Goal: Information Seeking & Learning: Learn about a topic

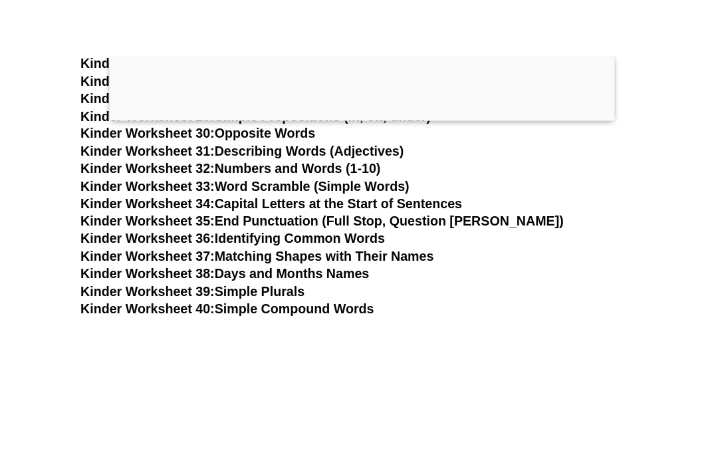
scroll to position [1156, 0]
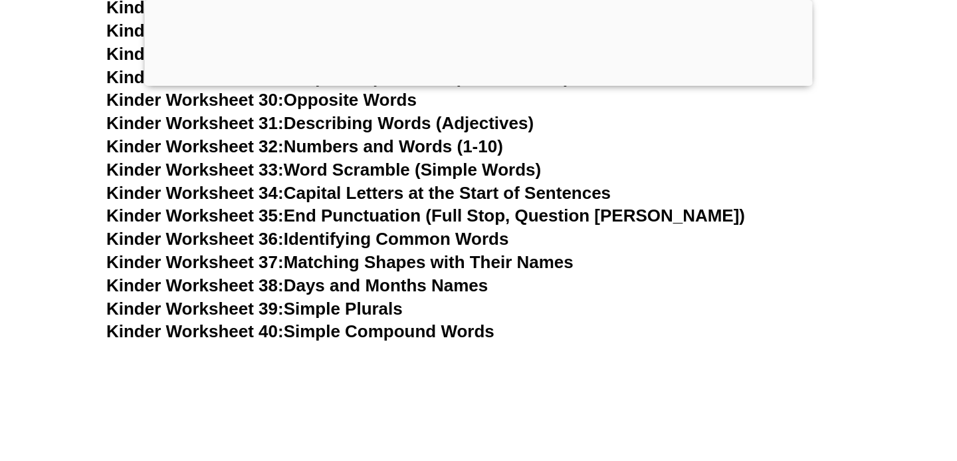
click at [284, 334] on link "Kinder Worksheet 40: Simple Compound Words" at bounding box center [300, 331] width 388 height 20
click at [450, 242] on link "Kinder Worksheet 36: Identifying Common Words" at bounding box center [307, 239] width 402 height 20
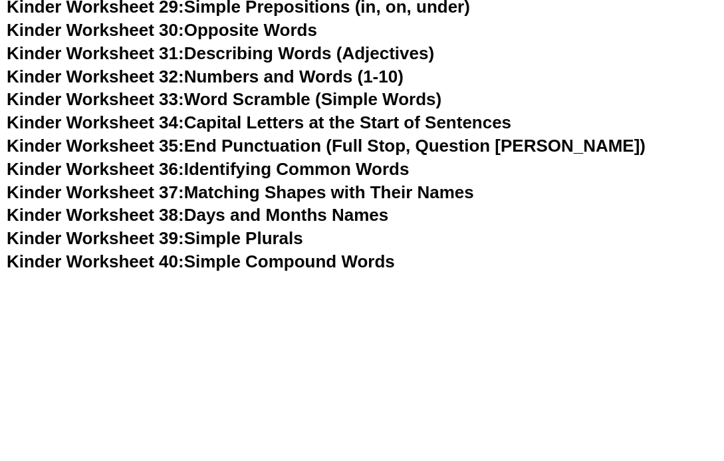
click at [381, 97] on link "Kinder Worksheet 33: Word Scramble (Simple Words)" at bounding box center [224, 99] width 435 height 20
click at [257, 47] on link "Kinder Worksheet 31: Describing Words (Adjectives)" at bounding box center [220, 53] width 427 height 20
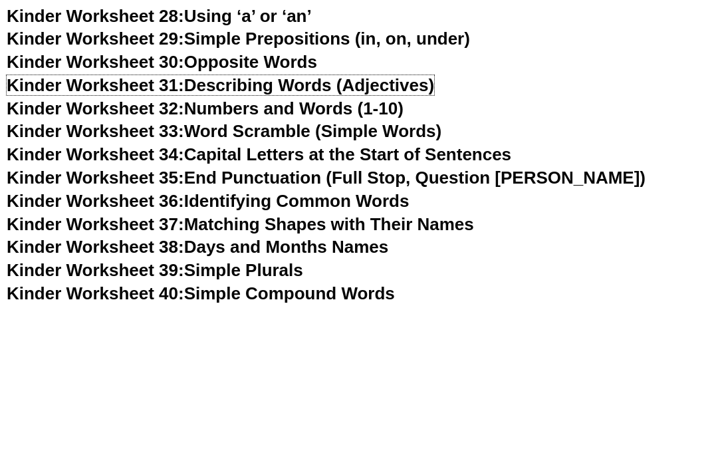
scroll to position [1121, 0]
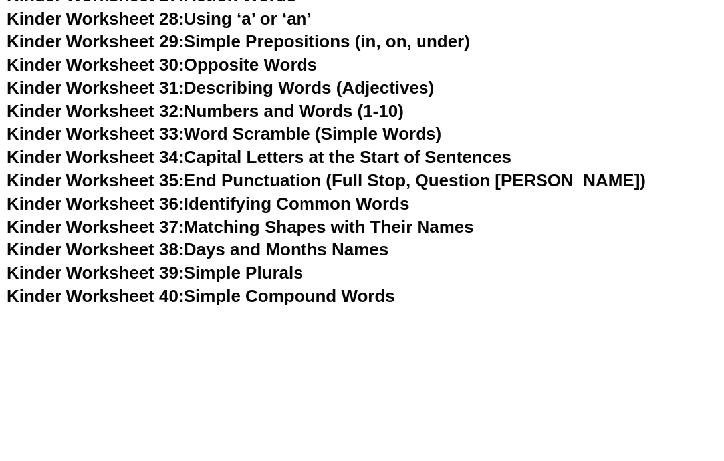
click at [278, 39] on link "Kinder Worksheet 29: Simple Prepositions (in, on, under)" at bounding box center [238, 41] width 463 height 20
click at [245, 274] on link "Kinder Worksheet 39: Simple Plurals" at bounding box center [155, 273] width 296 height 20
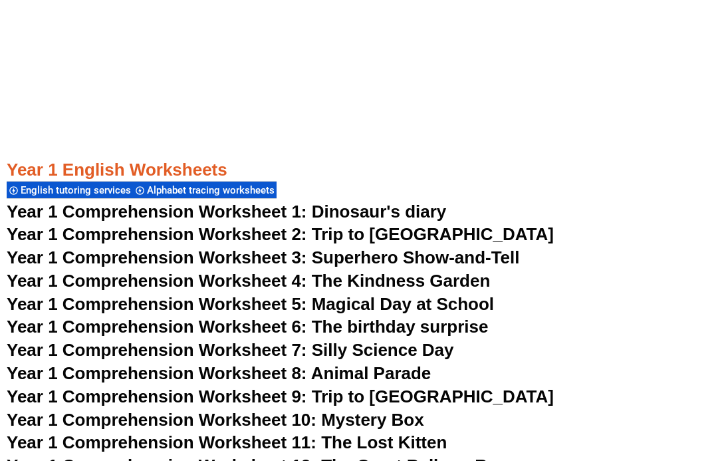
scroll to position [1499, 0]
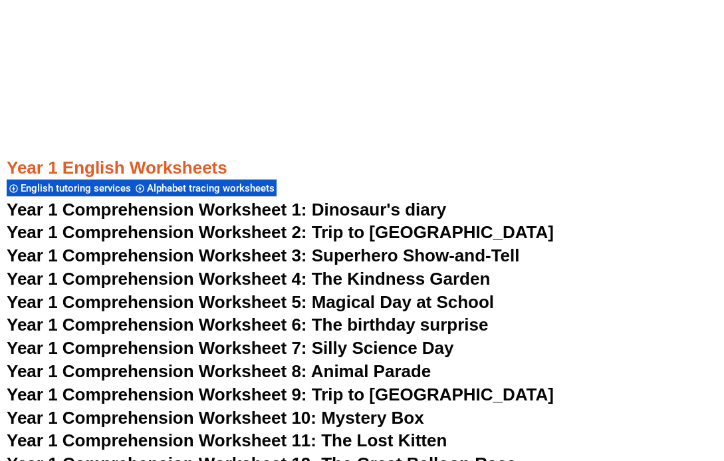
click at [347, 214] on span "Year 1 Comprehension Worksheet 1: Dinosaur's diary" at bounding box center [226, 209] width 439 height 20
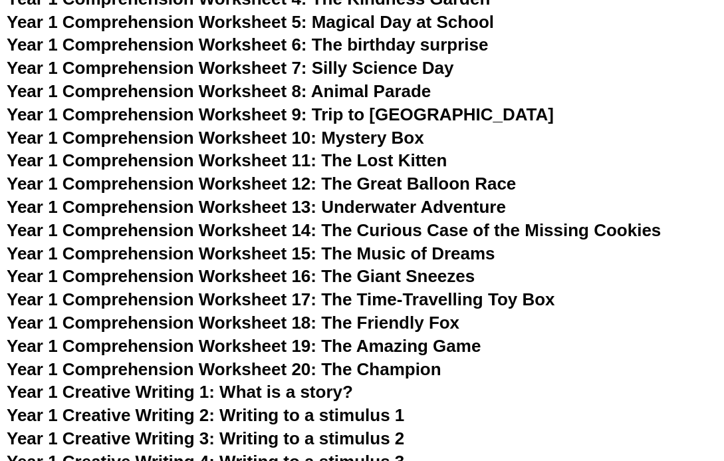
scroll to position [1781, 0]
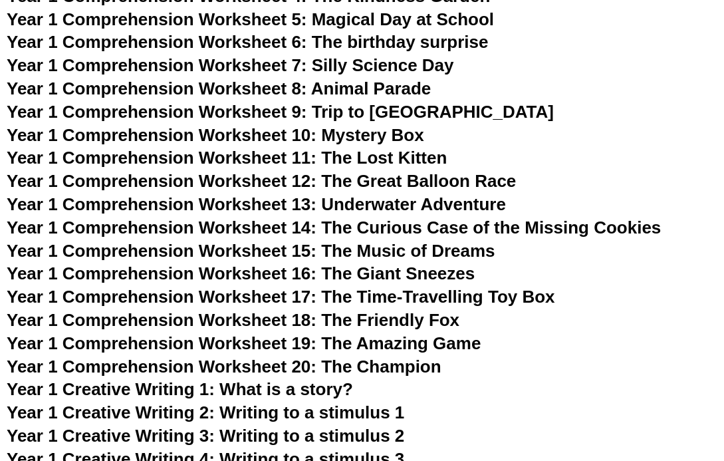
click at [273, 319] on span "Year 1 Comprehension Worksheet 18: The Friendly Fox" at bounding box center [233, 320] width 453 height 20
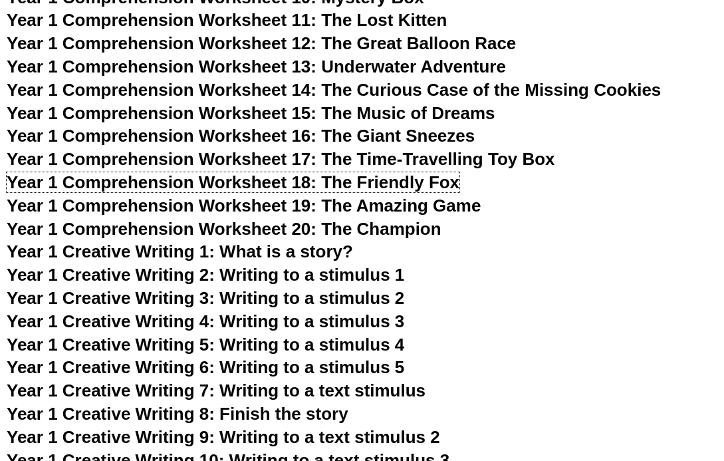
scroll to position [1923, 0]
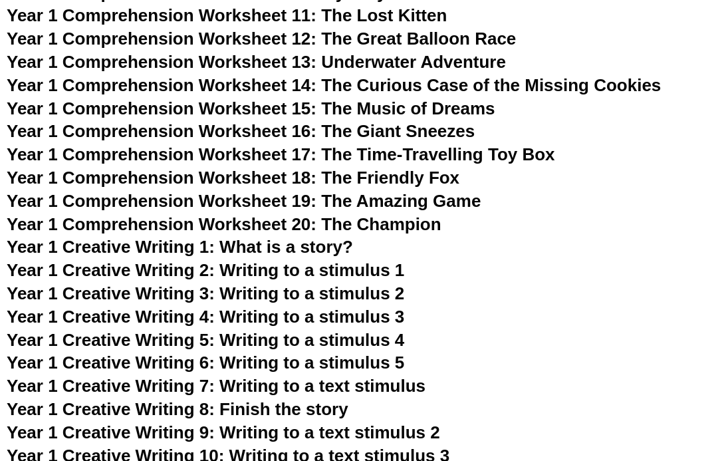
click at [298, 247] on span "Year 1 Creative Writing 1: What is a story?" at bounding box center [180, 247] width 346 height 20
click at [338, 269] on span "Year 1 Creative Writing 2: Writing to a stimulus 1" at bounding box center [205, 270] width 397 height 20
click at [386, 298] on span "Year 1 Creative Writing 3: Writing to a stimulus 2" at bounding box center [205, 293] width 397 height 20
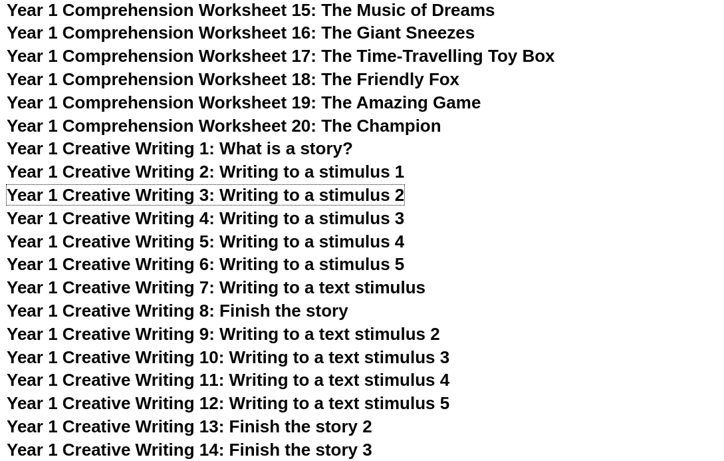
scroll to position [2029, 0]
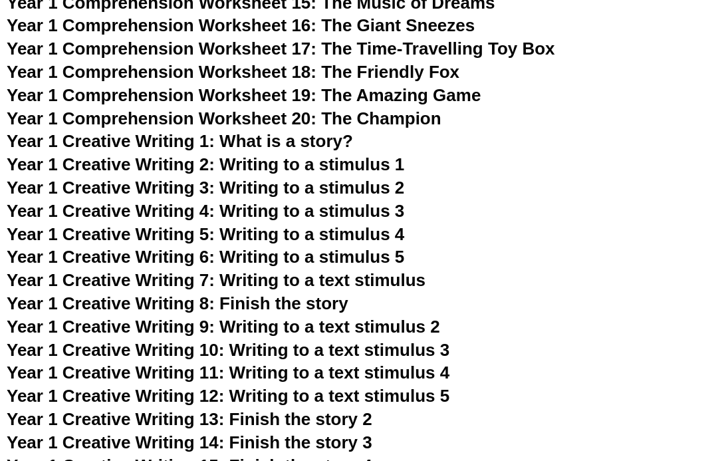
click at [377, 215] on span "Year 1 Creative Writing 4: Writing to a stimulus 3" at bounding box center [205, 211] width 397 height 20
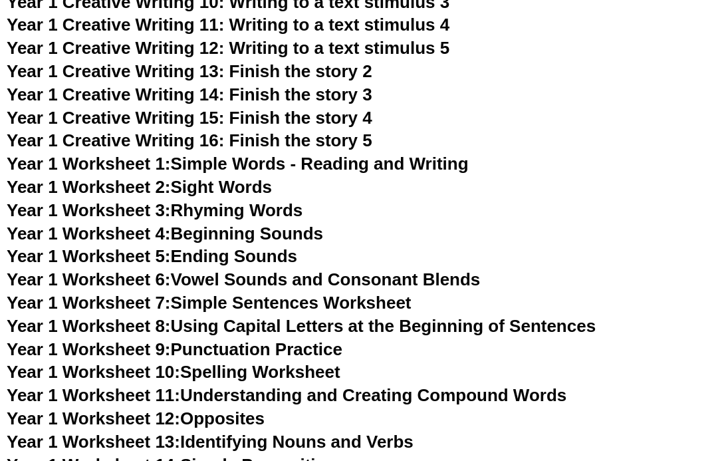
scroll to position [2378, 0]
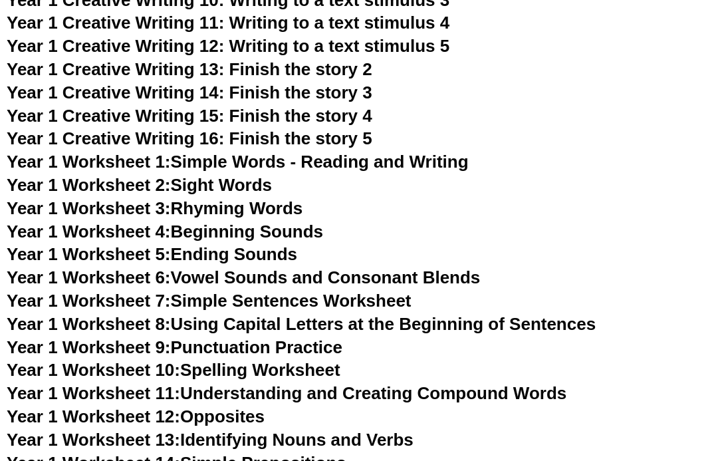
click at [298, 163] on link "Year 1 Worksheet 1: Simple Words - Reading and Writing" at bounding box center [238, 162] width 462 height 20
click at [258, 178] on link "Year 1 Worksheet 2: Sight Words" at bounding box center [139, 185] width 265 height 20
click at [280, 209] on link "Year 1 Worksheet 3: Rhyming Words" at bounding box center [155, 208] width 296 height 20
click at [251, 233] on link "Year 1 Worksheet 4: Beginning Sounds" at bounding box center [165, 231] width 316 height 20
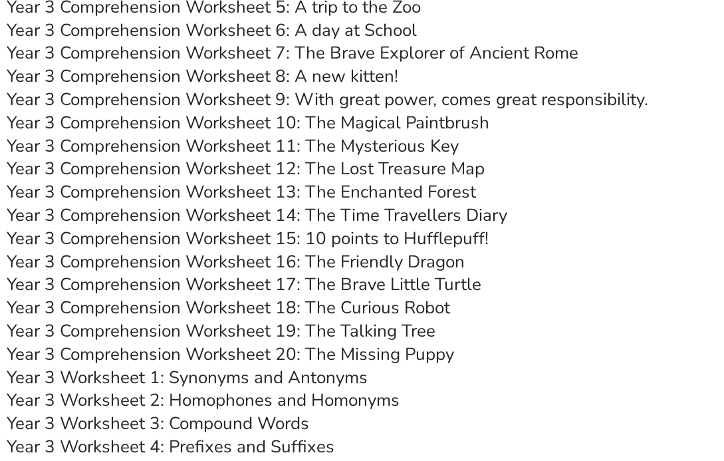
scroll to position [4510, 0]
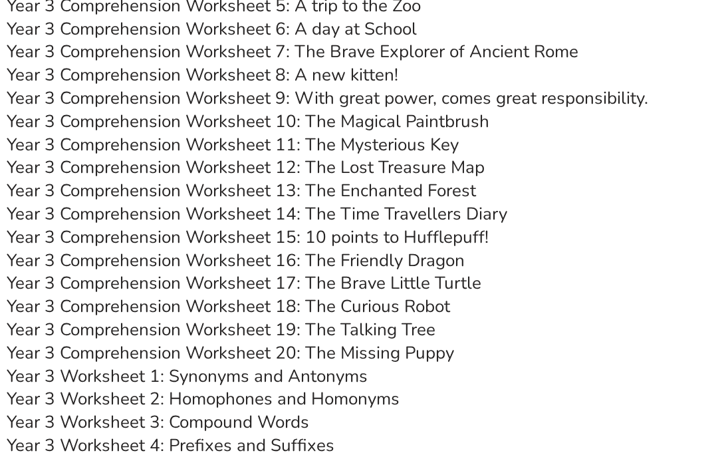
click at [280, 346] on link "Year 3 Comprehension Worksheet 20: The Missing Puppy" at bounding box center [230, 352] width 447 height 23
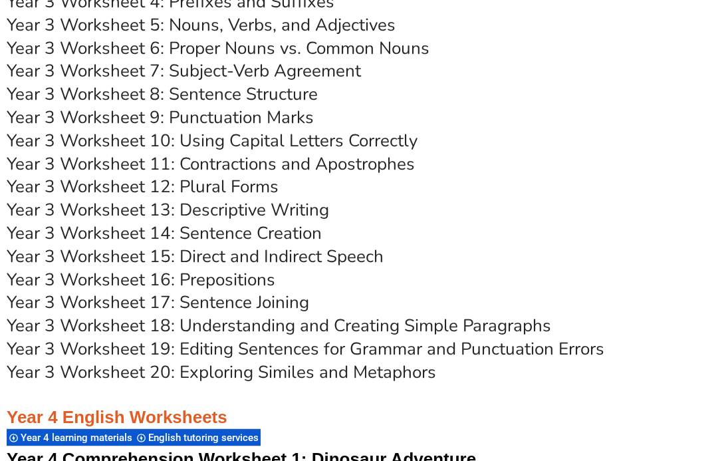
scroll to position [4955, 0]
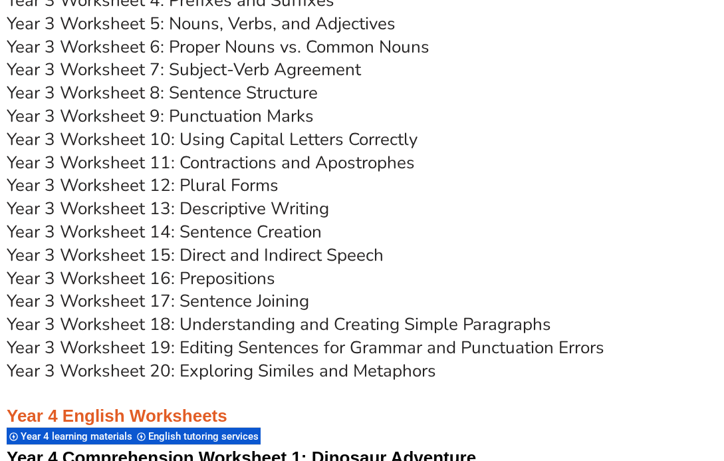
click at [249, 279] on link "Year 3 Worksheet 16: Prepositions" at bounding box center [141, 277] width 268 height 23
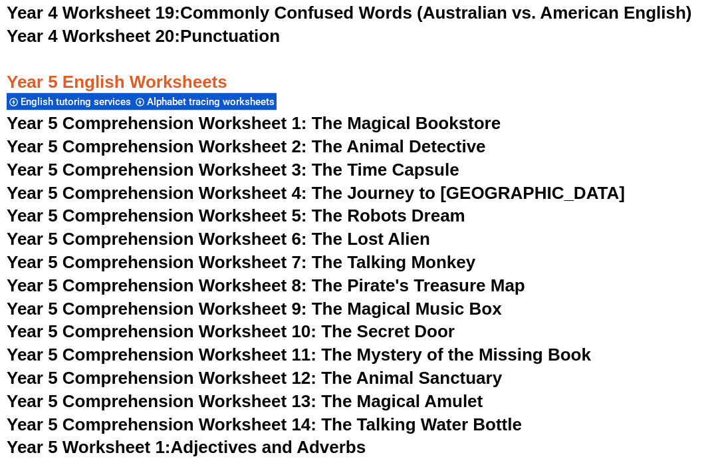
scroll to position [6297, 0]
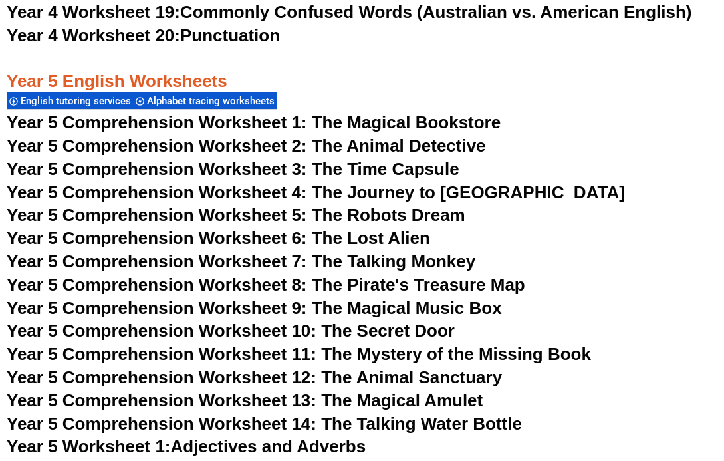
click at [270, 30] on link "Year 4 Worksheet 20: Punctuation" at bounding box center [143, 35] width 273 height 20
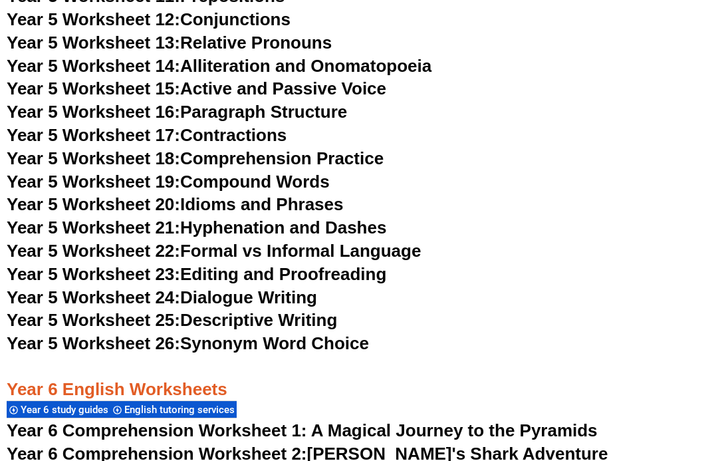
scroll to position [6980, 0]
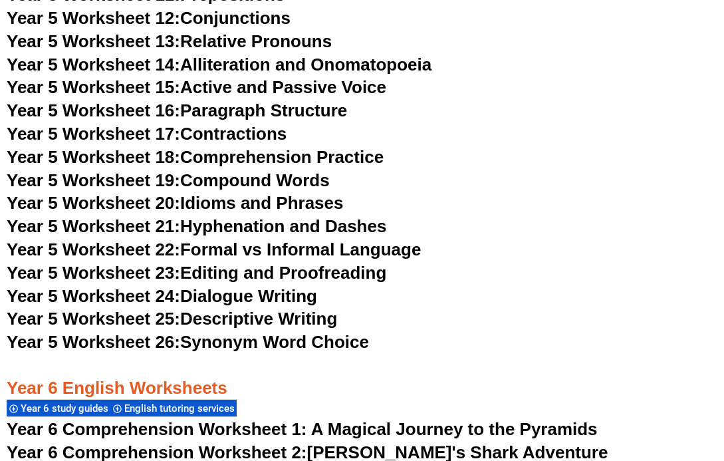
click at [255, 293] on link "Year 5 Worksheet 24: Dialogue Writing" at bounding box center [162, 296] width 310 height 20
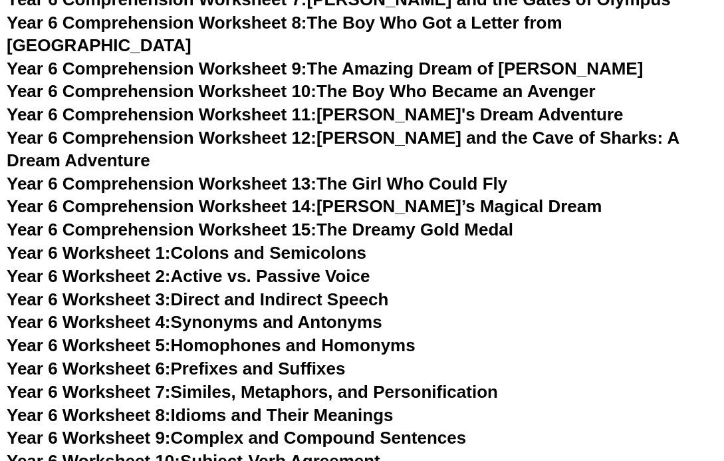
scroll to position [7549, 0]
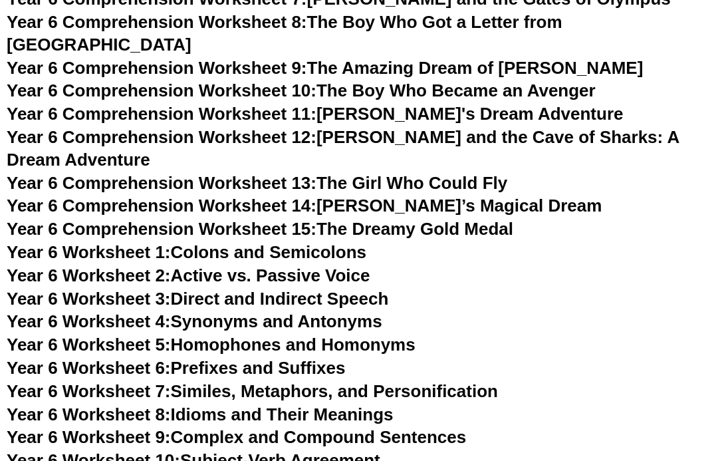
click at [360, 265] on link "Year 6 Worksheet 2: Active vs. Passive Voice" at bounding box center [188, 275] width 363 height 20
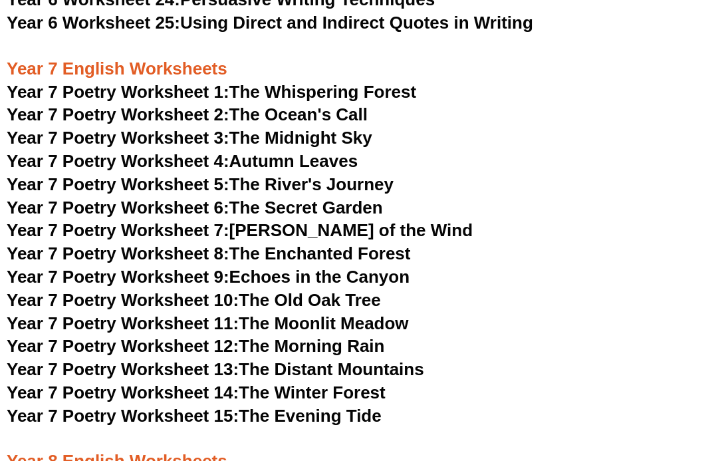
scroll to position [8335, 0]
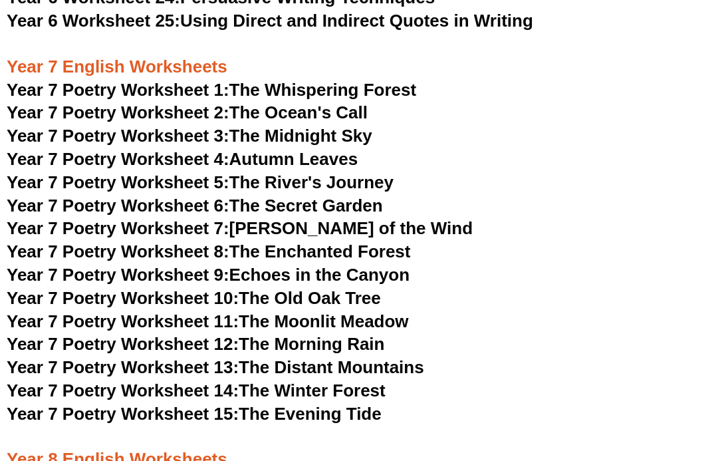
click at [347, 80] on link "Year 7 Poetry Worksheet 1: The Whispering Forest" at bounding box center [211, 90] width 409 height 20
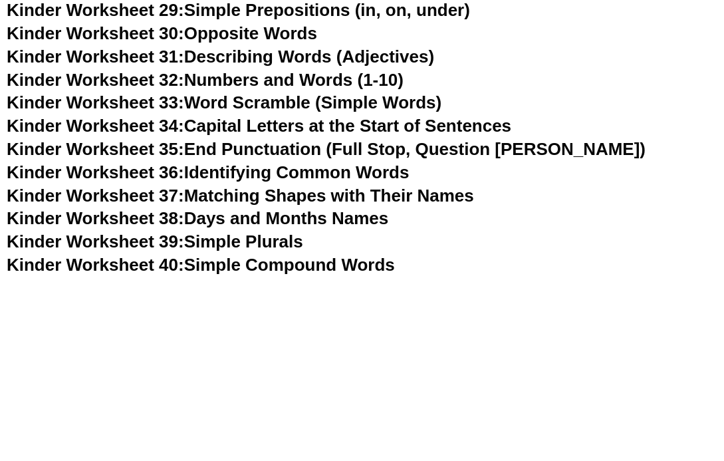
scroll to position [1156, 0]
